Goal: Communication & Community: Share content

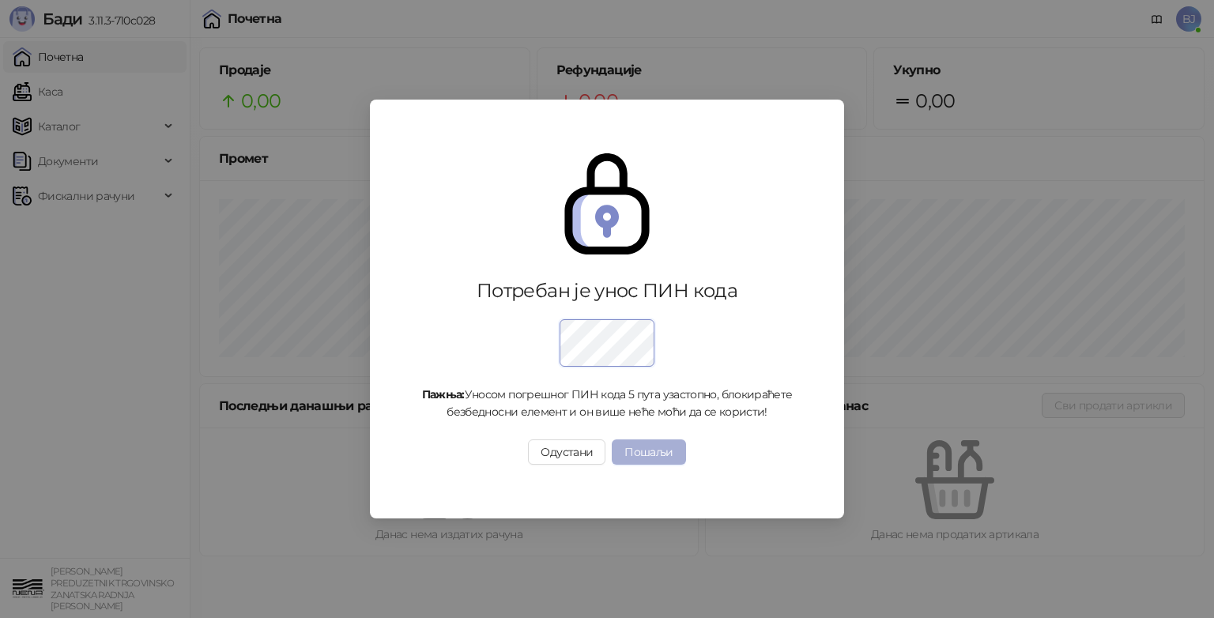
click at [648, 453] on button "Пошаљи" at bounding box center [648, 451] width 73 height 25
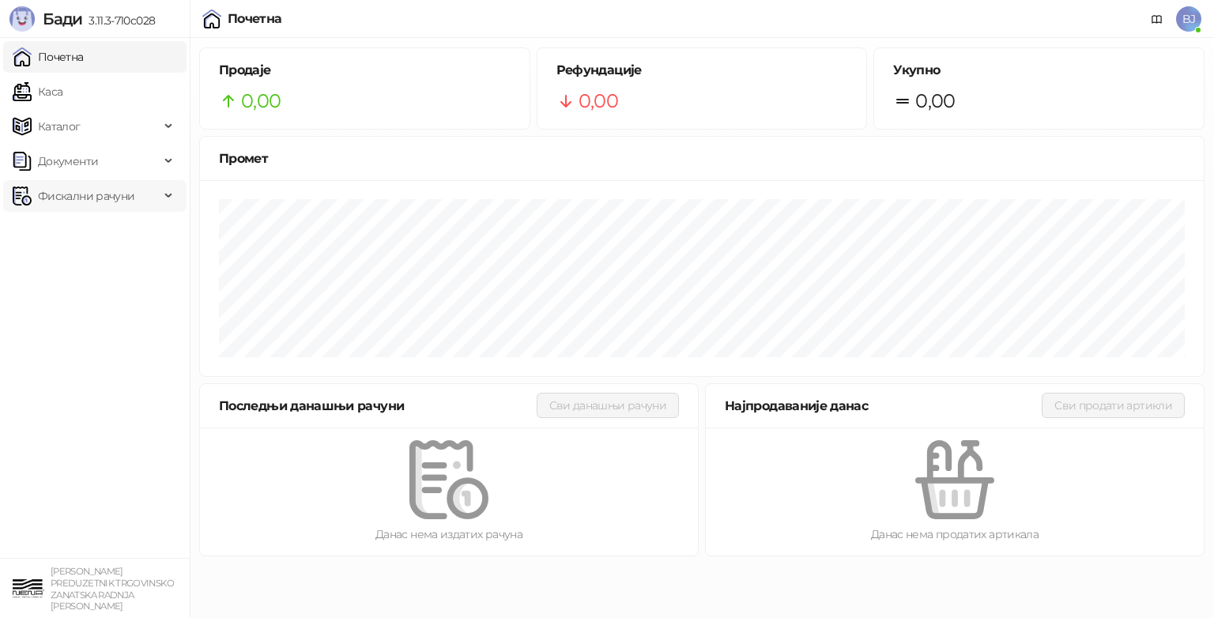
click at [81, 194] on span "Фискални рачуни" at bounding box center [86, 196] width 96 height 32
click at [76, 269] on link "По данима" at bounding box center [61, 266] width 84 height 32
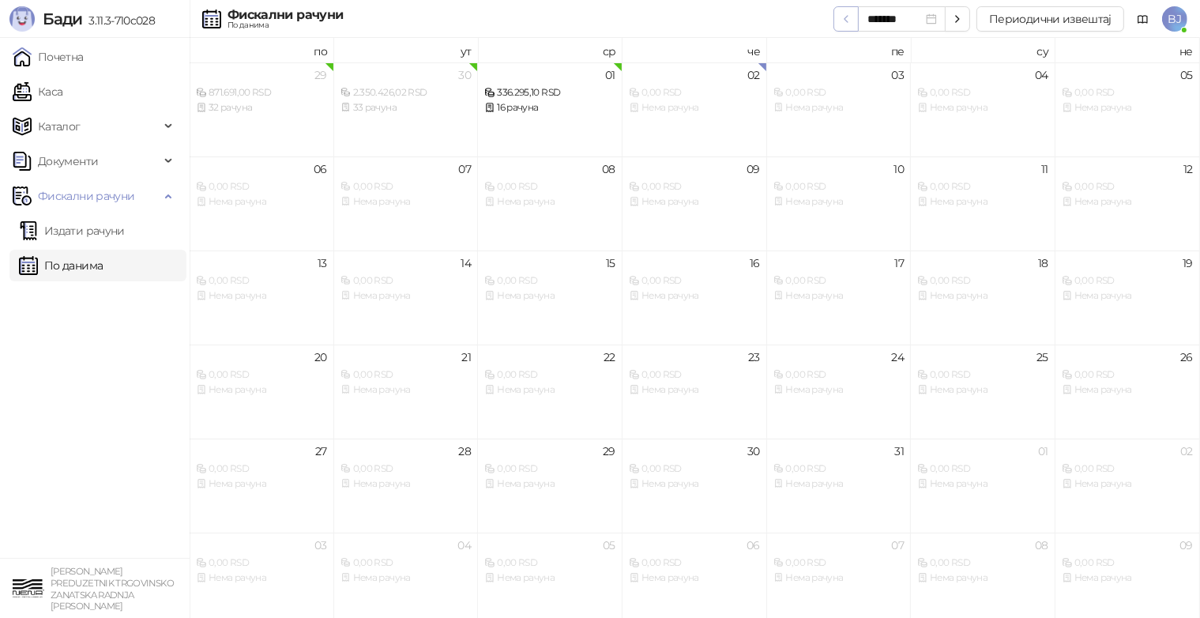
click at [850, 23] on icon "button" at bounding box center [846, 19] width 13 height 13
type input "*******"
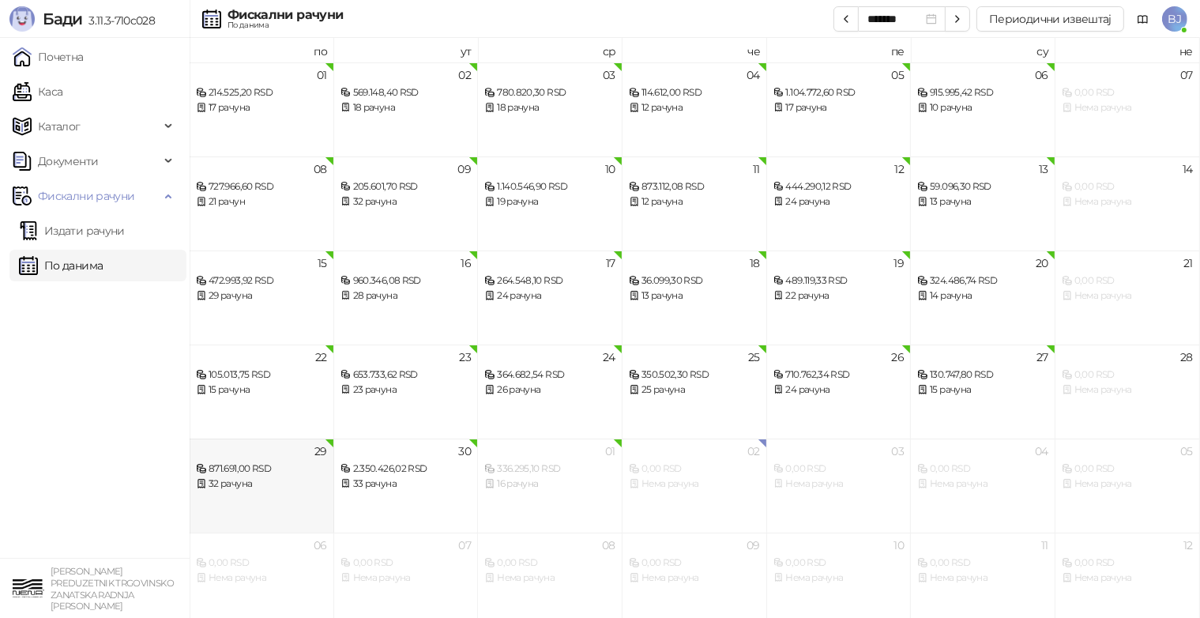
click at [260, 477] on div "32 рачуна" at bounding box center [261, 483] width 131 height 15
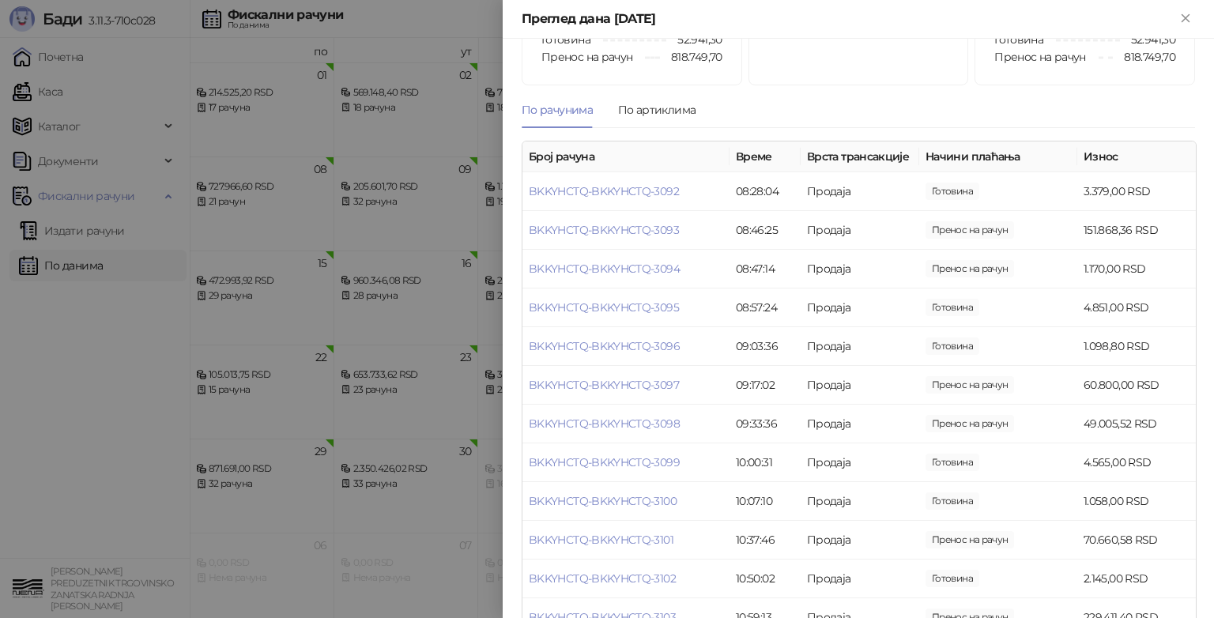
scroll to position [70, 0]
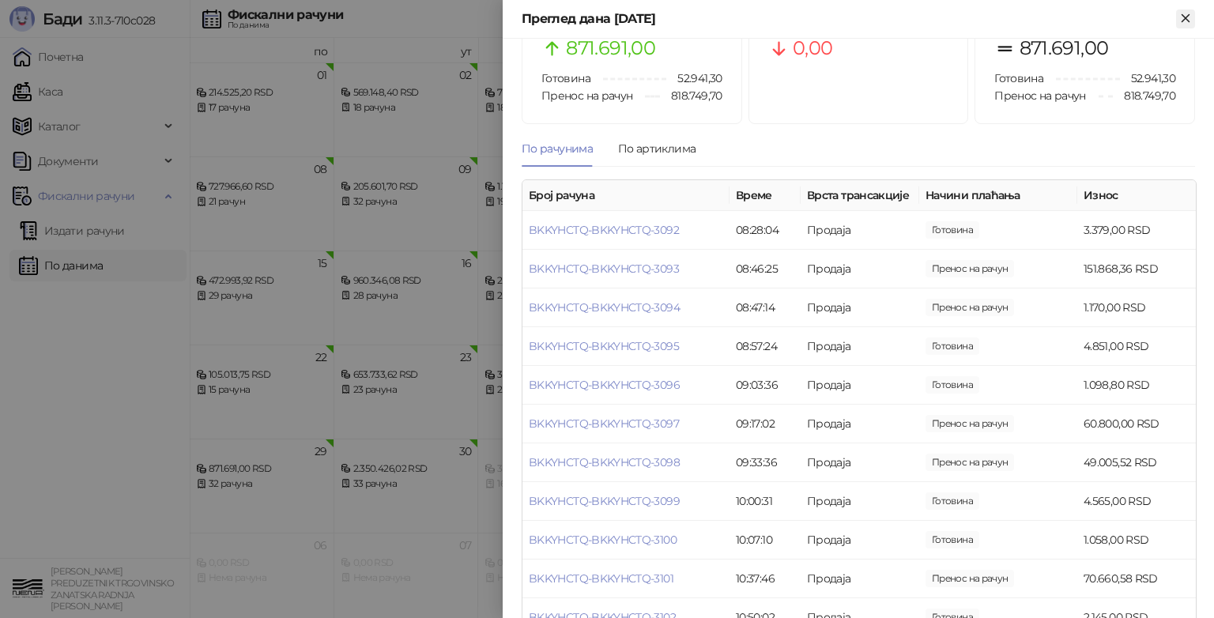
click at [1185, 14] on icon "Close" at bounding box center [1185, 18] width 14 height 14
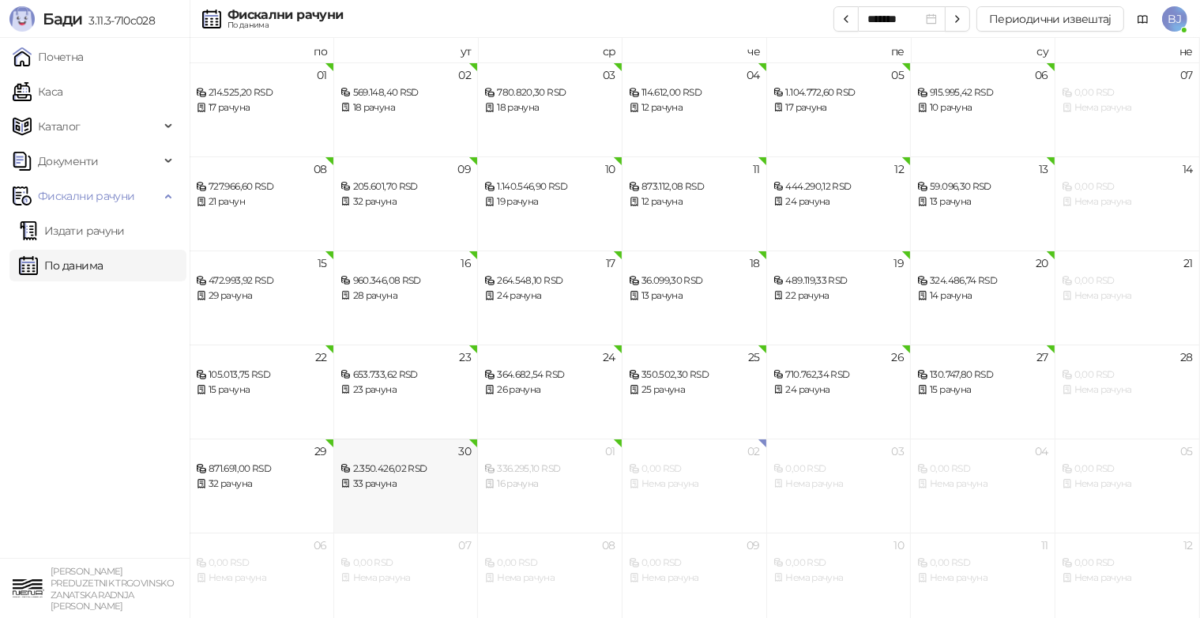
click at [379, 477] on div "33 рачуна" at bounding box center [406, 483] width 131 height 15
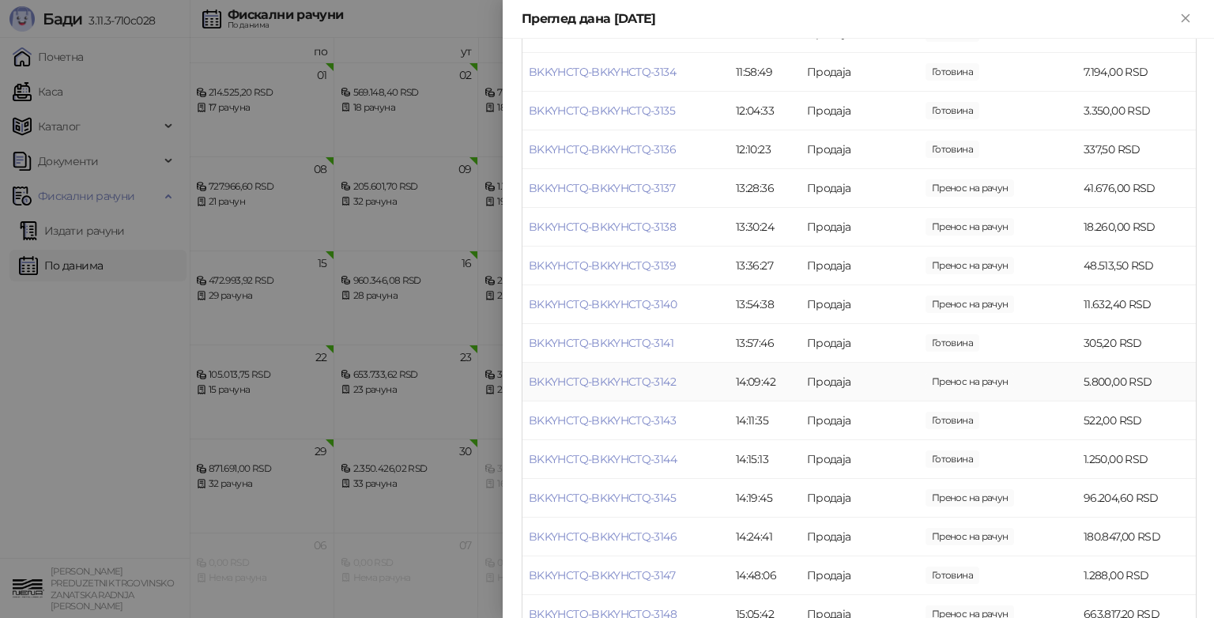
scroll to position [711, 0]
click at [670, 541] on link "BKKYHCTQ-BKKYHCTQ-3148" at bounding box center [603, 535] width 148 height 14
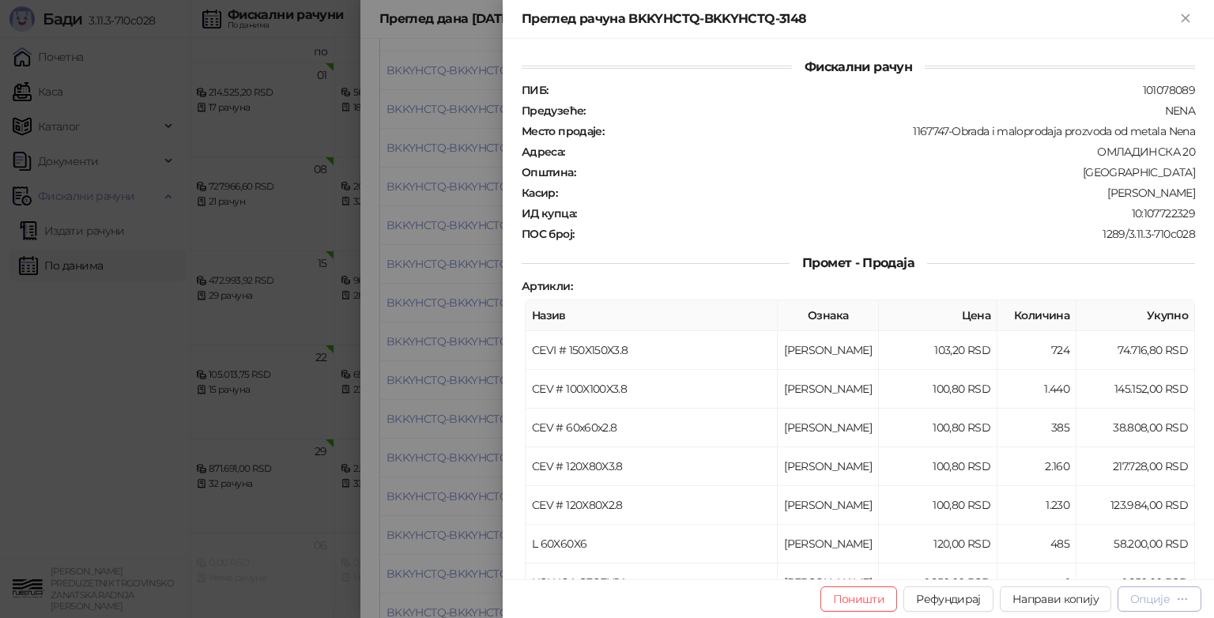
click at [1149, 602] on div "Опције" at bounding box center [1150, 599] width 40 height 14
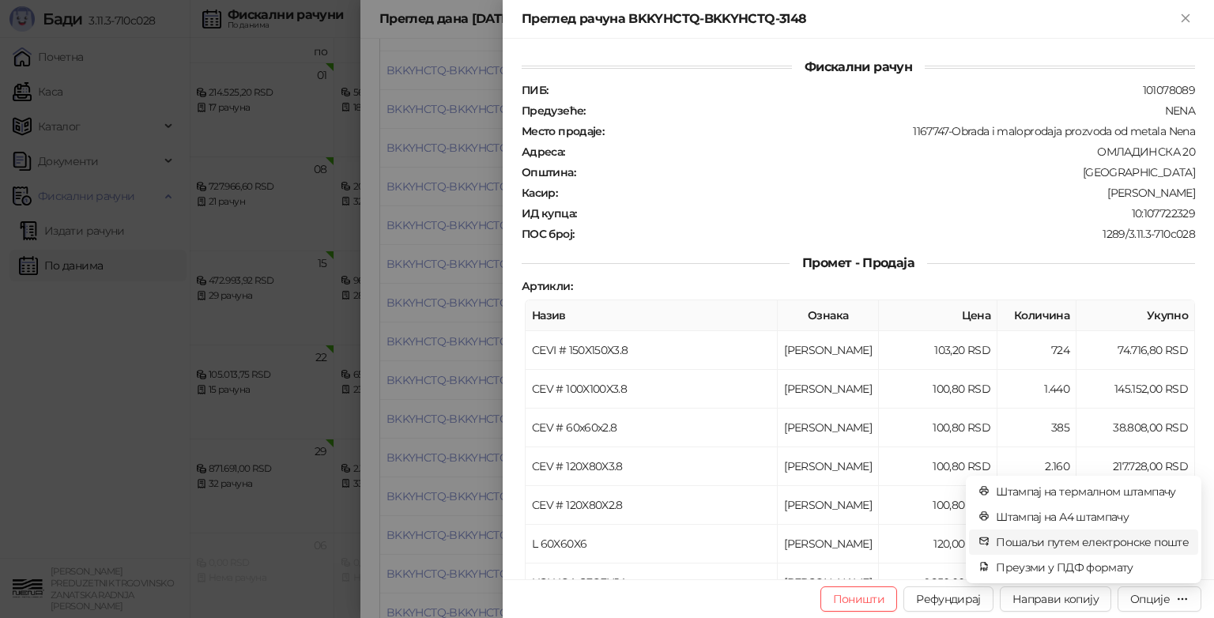
click at [1066, 544] on span "Пошаљи путем електронске поште" at bounding box center [1092, 541] width 193 height 17
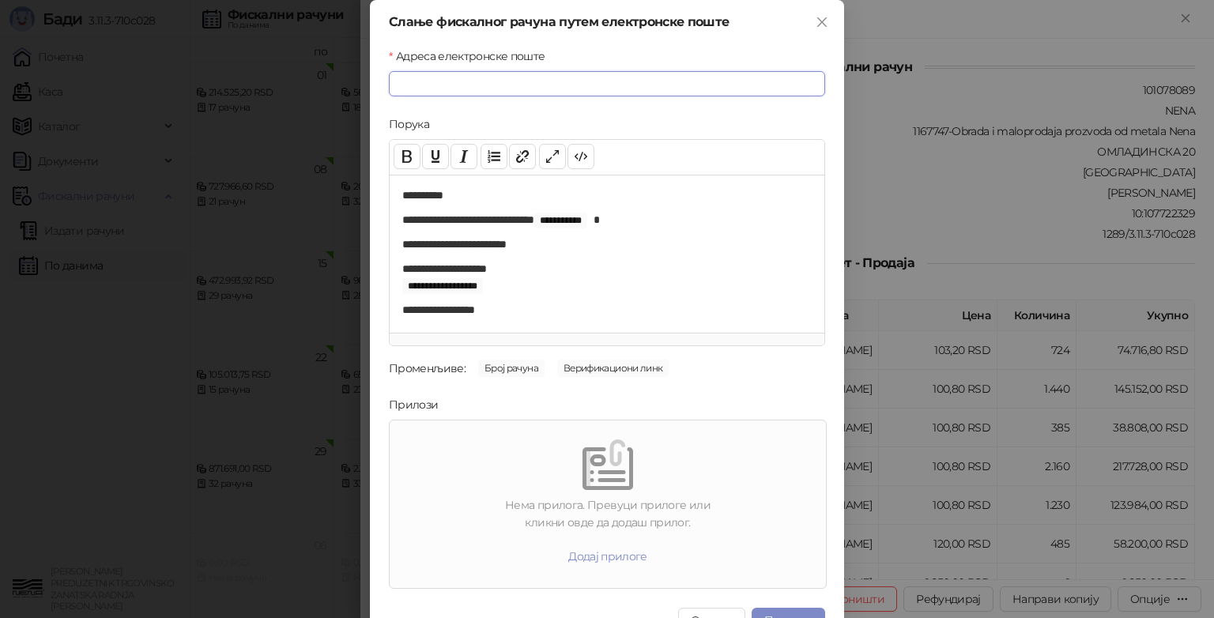
click at [483, 84] on input "Адреса електронске поште" at bounding box center [607, 83] width 436 height 25
click at [528, 493] on div "Нема прилога. Превуци прилоге или кликни овде да додаш прилог. Додај прилоге" at bounding box center [608, 504] width 424 height 155
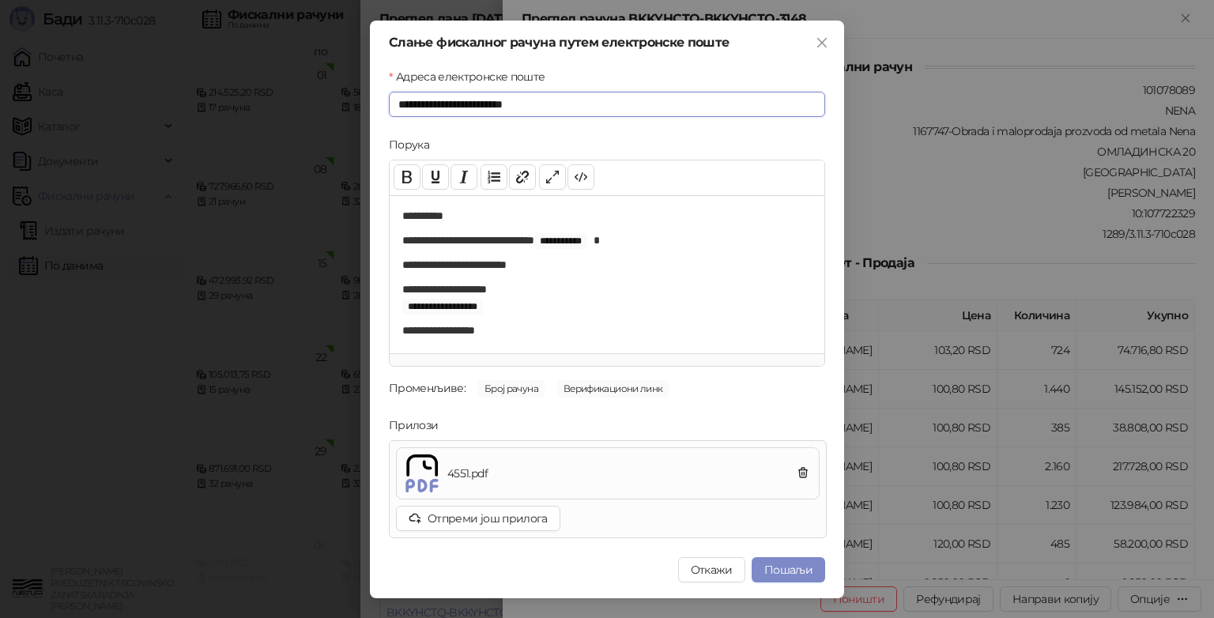
click at [456, 107] on input "**********" at bounding box center [607, 104] width 436 height 25
click at [553, 107] on input "**********" at bounding box center [607, 104] width 436 height 25
type input "**********"
click at [790, 570] on button "Пошаљи" at bounding box center [787, 569] width 73 height 25
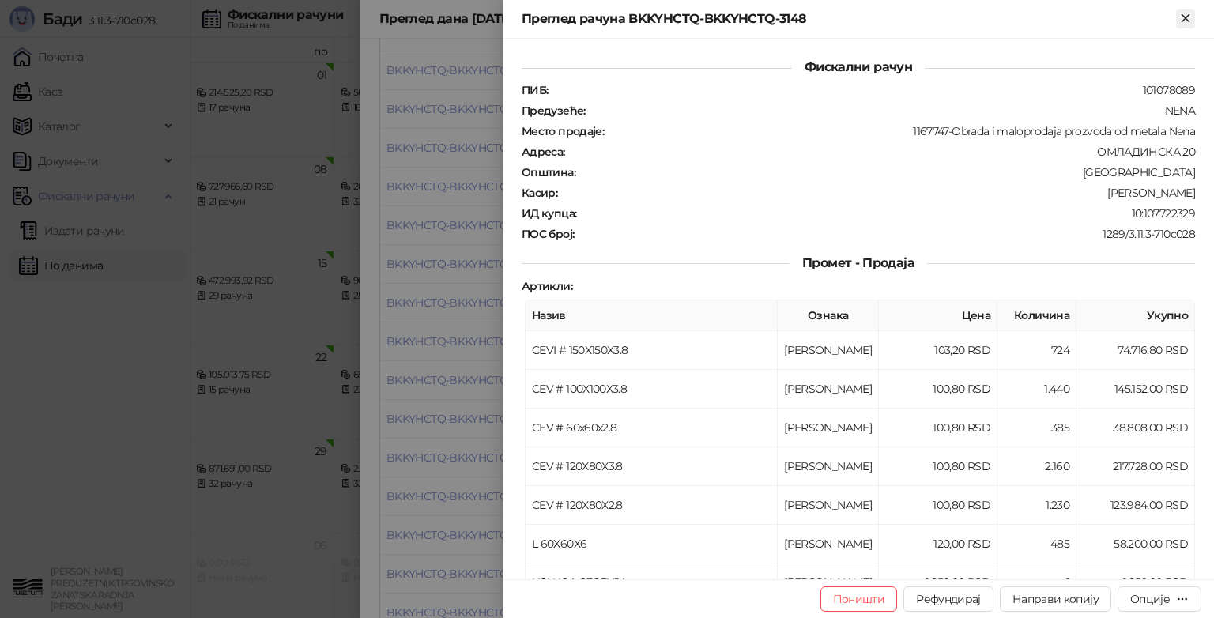
click at [1185, 19] on icon "Close" at bounding box center [1184, 17] width 7 height 7
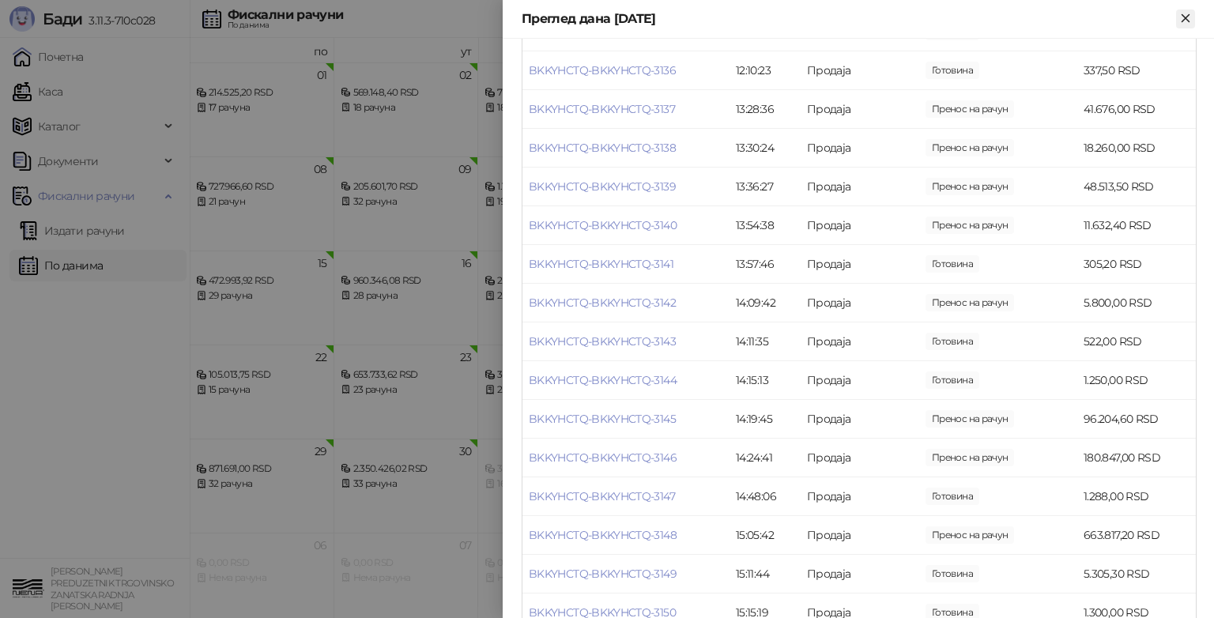
click at [1192, 21] on icon "Close" at bounding box center [1185, 18] width 14 height 14
